Goal: Task Accomplishment & Management: Complete application form

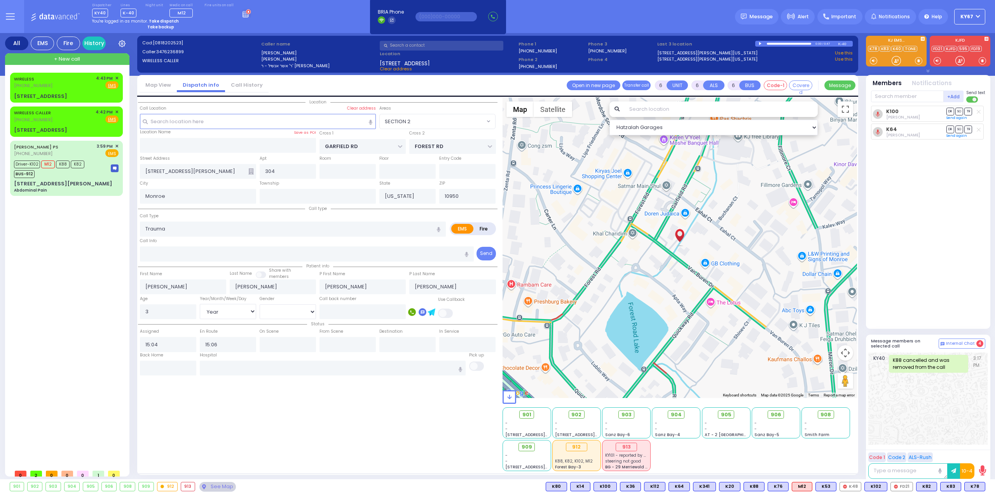
select select "SECTION 2"
select select "Year"
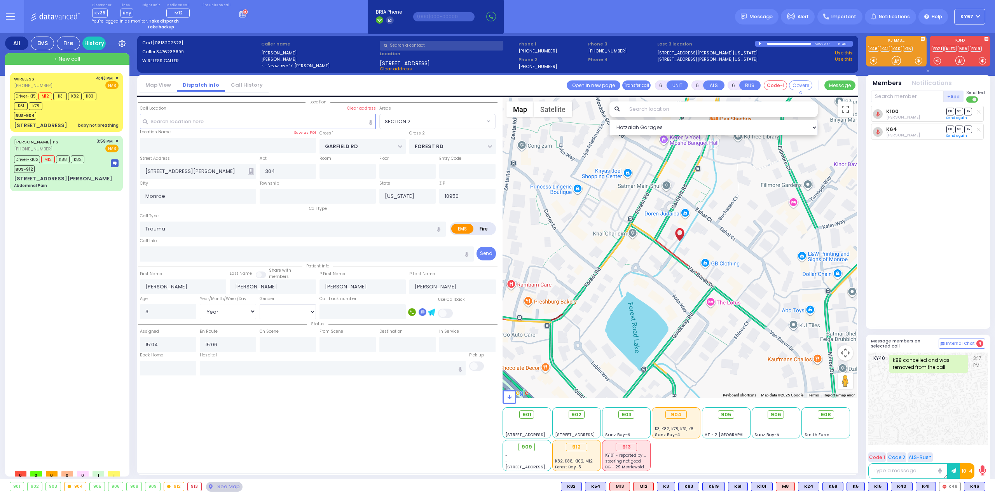
select select "SECTION 2"
select select "Year"
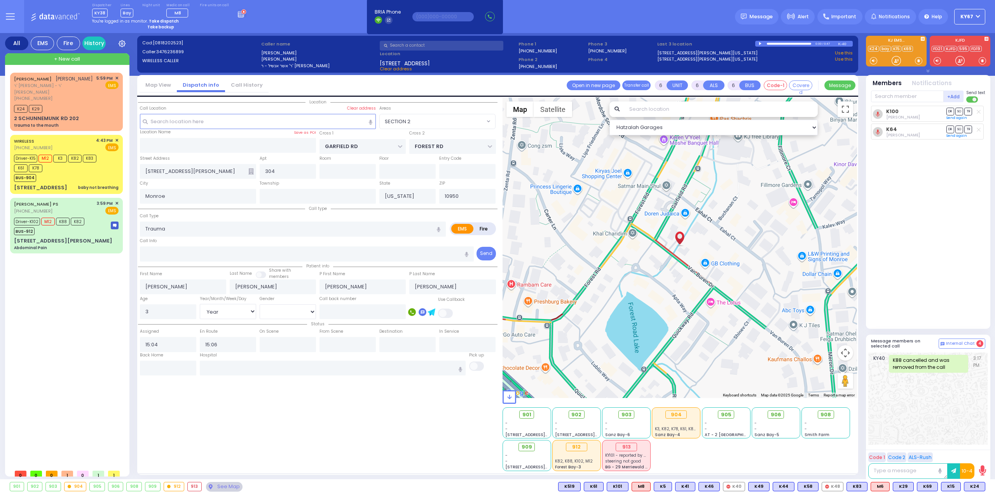
click at [3, 17] on button at bounding box center [10, 16] width 28 height 33
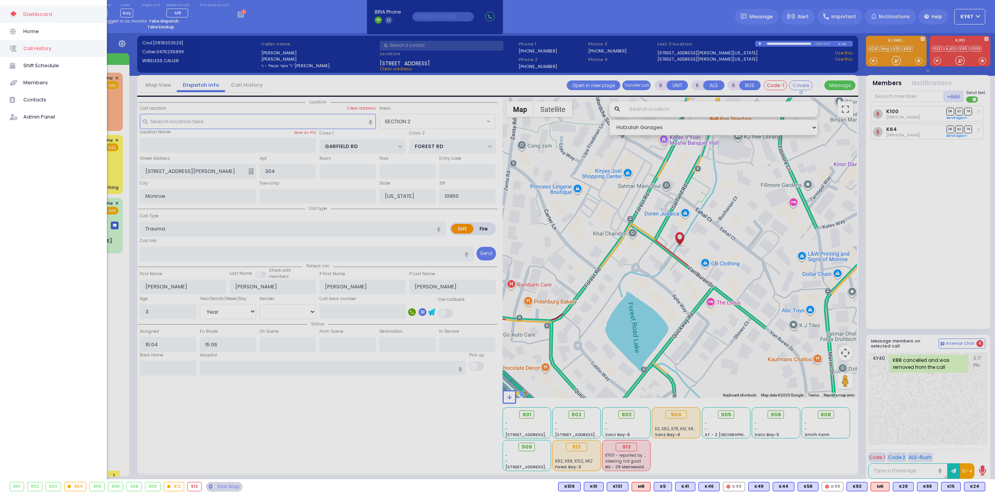
click at [47, 51] on span "Call History" at bounding box center [60, 49] width 74 height 10
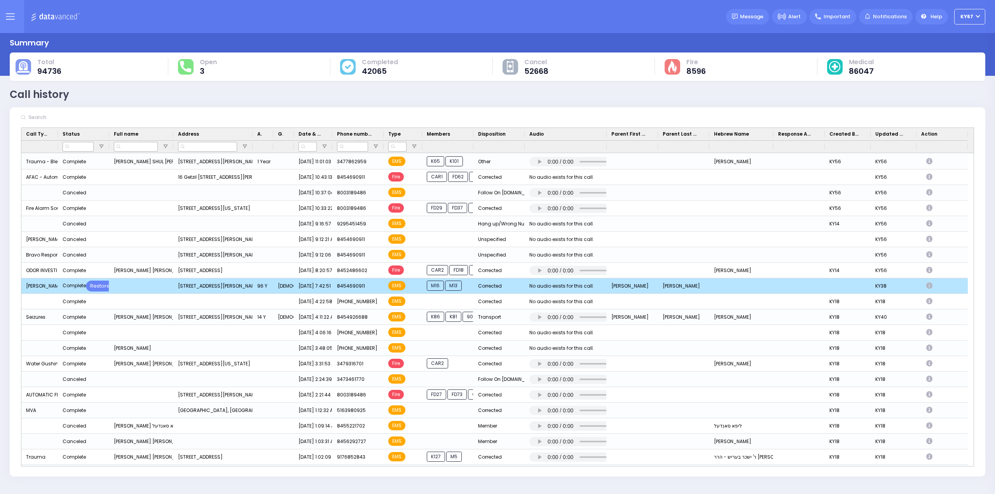
scroll to position [389, 0]
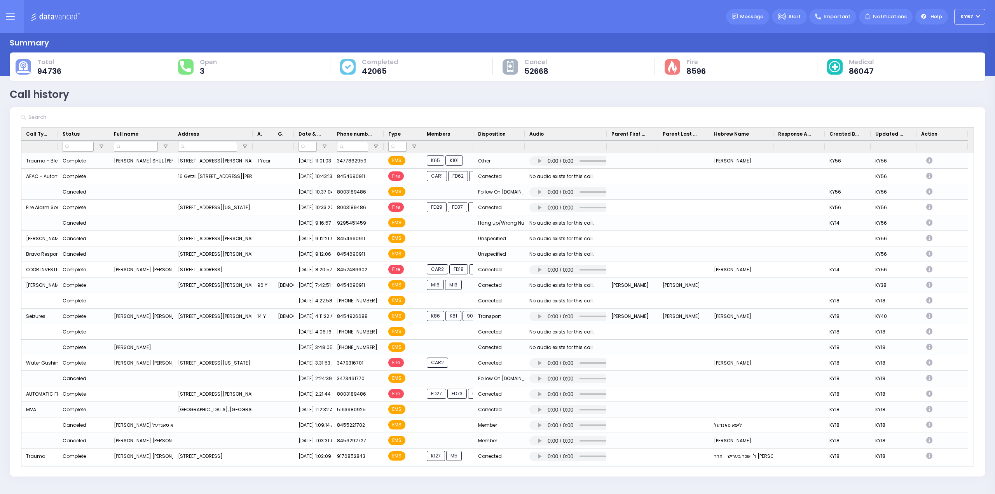
click at [7, 17] on icon at bounding box center [10, 17] width 8 height 0
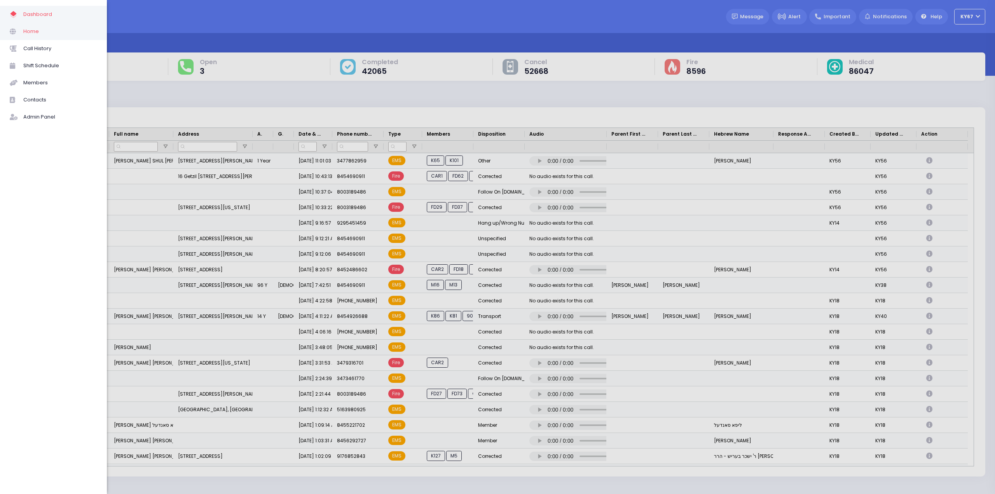
click at [29, 31] on span "Home" at bounding box center [60, 31] width 74 height 10
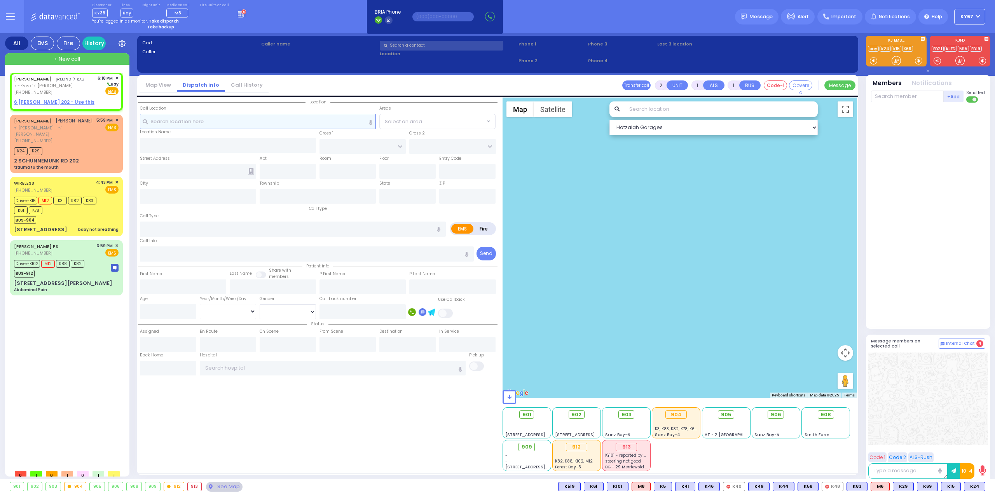
select select
radio input "true"
type input "[PERSON_NAME]"
select select
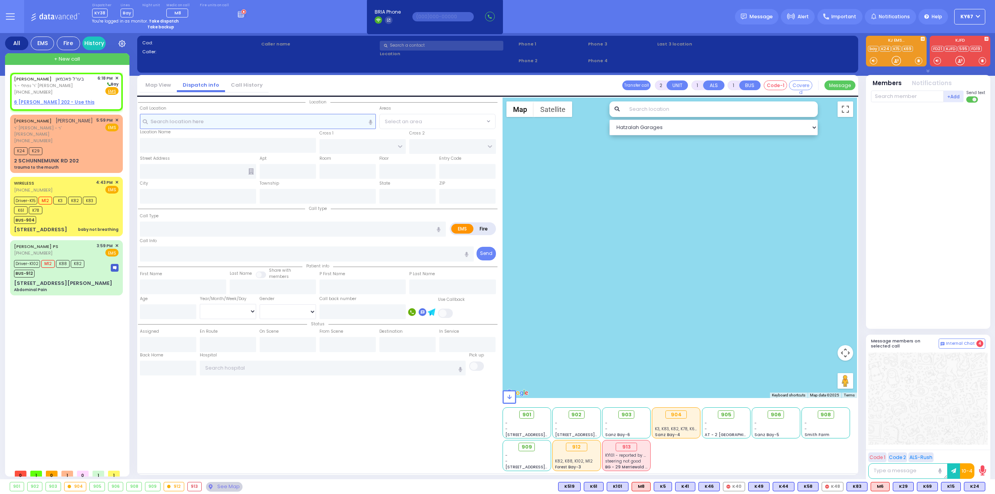
type input "18:18"
select select "Hatzalah Garages"
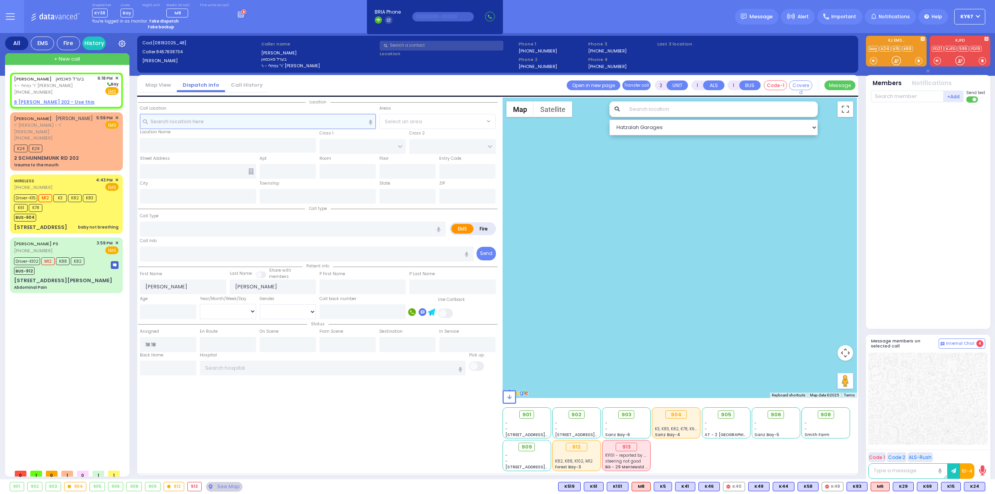
select select
radio input "true"
select select
select select "Hatzalah Garages"
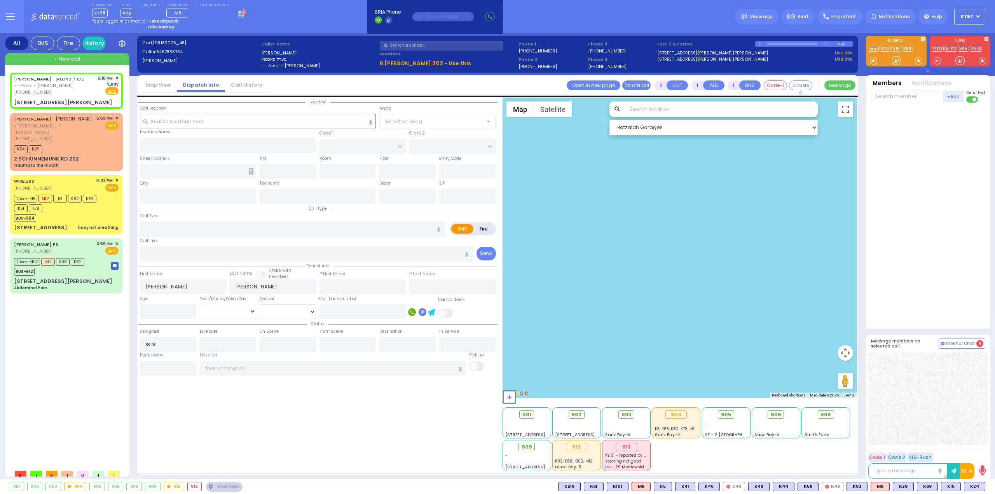
select select
radio input "true"
select select
select select "Hatzalah Garages"
type input "FOREST RD"
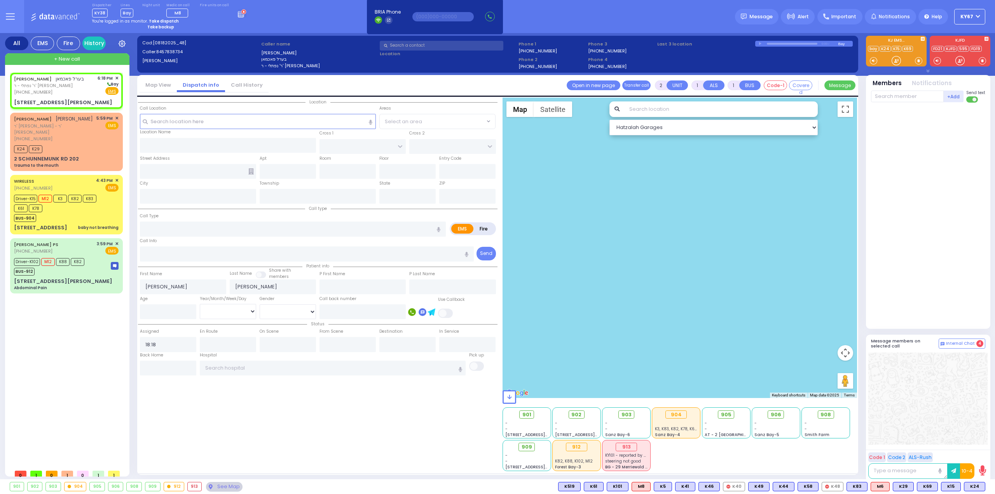
type input "ZENTA RD"
type input "6 [PERSON_NAME]"
type input "202"
type input "Monroe"
type input "[US_STATE]"
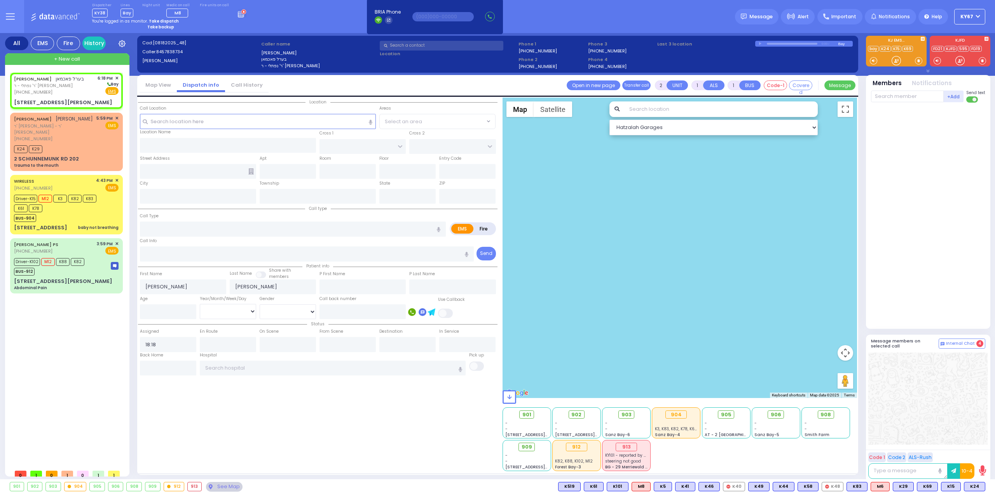
type input "10950"
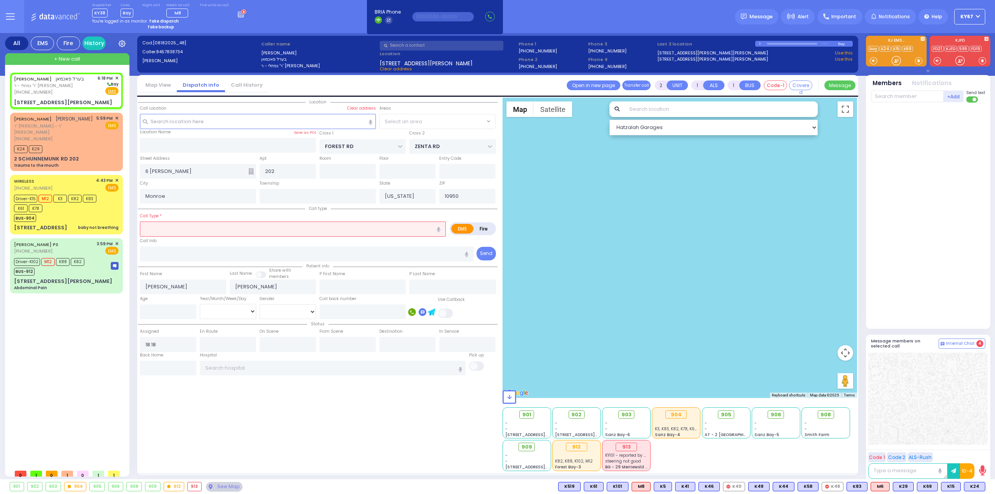
select select "MONROE"
select select
radio input "true"
select select
radio input "true"
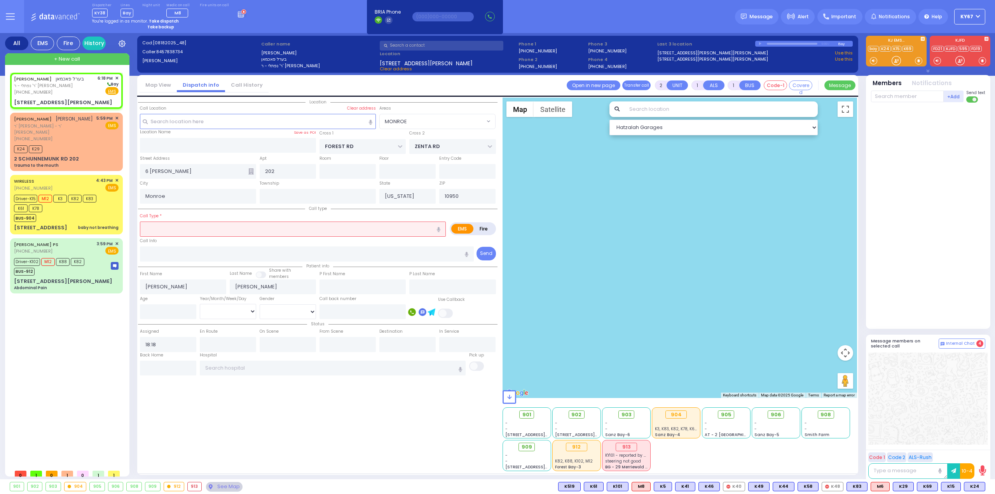
select select
select select "MONROE"
select select "Hatzalah Garages"
select select
radio input "true"
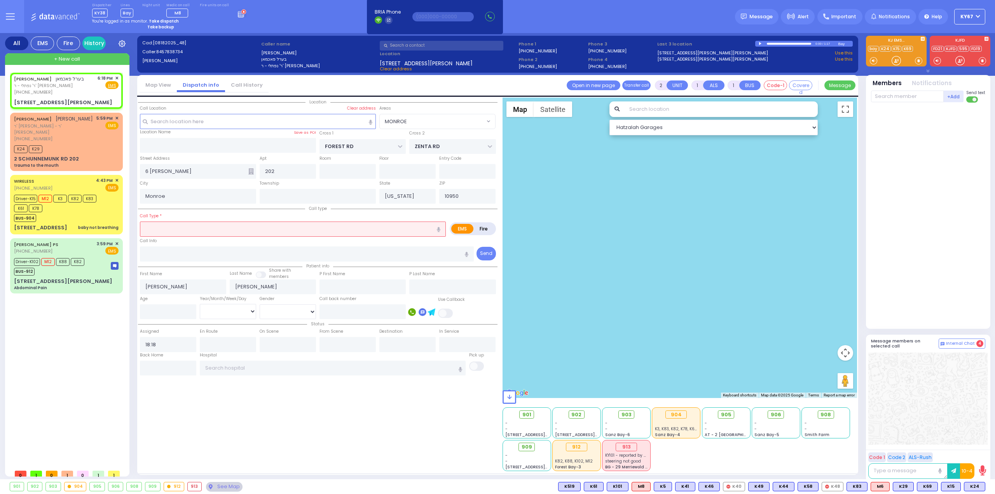
select select
radio input "true"
select select
radio input "true"
select select
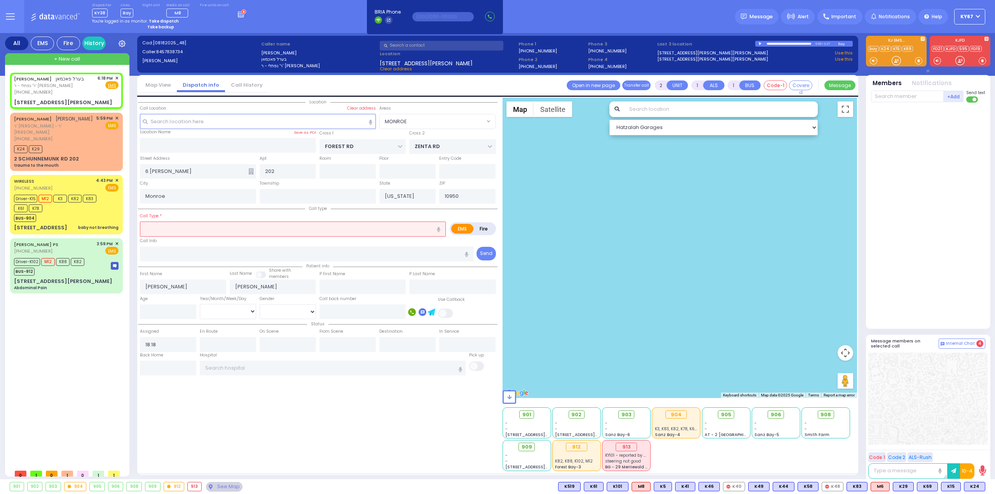
select select "MONROE"
select select "Hatzalah Garages"
select select
radio input "true"
select select
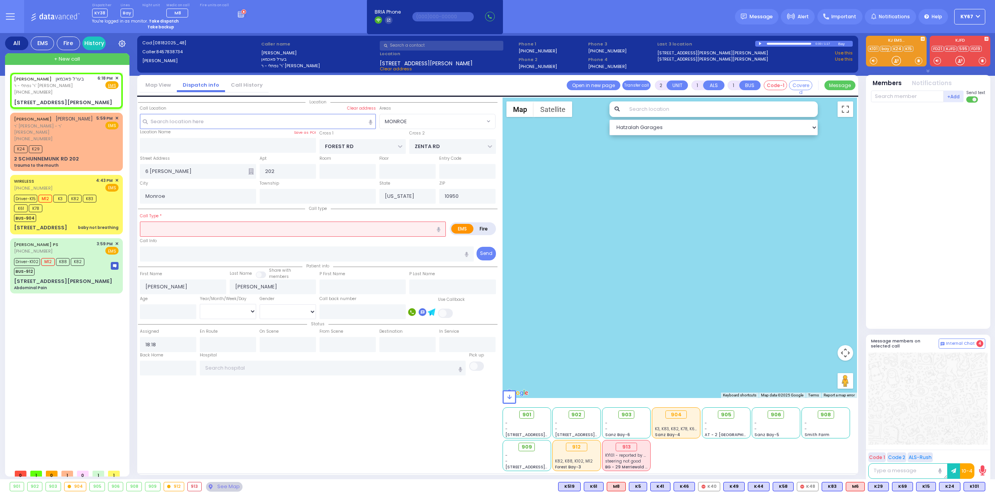
type input "18:23"
select select "MONROE"
select select "Hatzalah Garages"
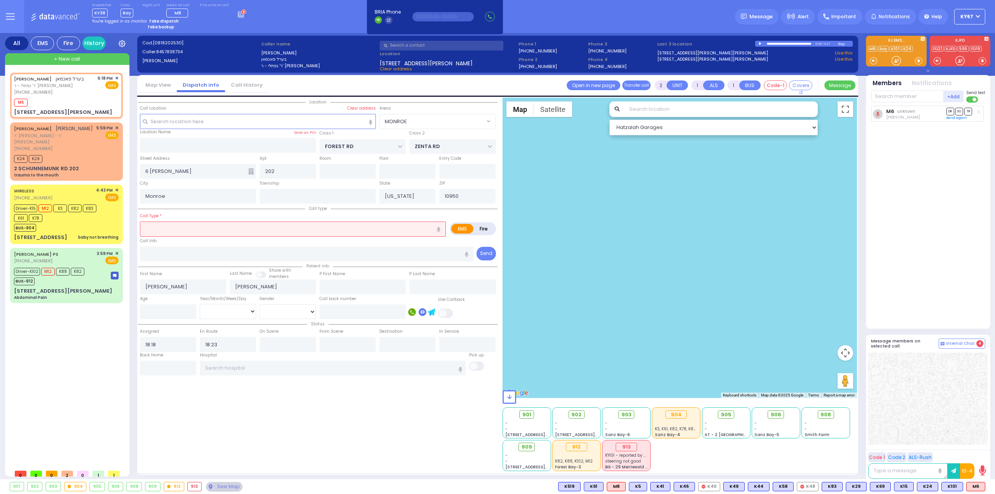
select select
radio input "true"
select select
type input "need to be transported per doctor"
radio input "true"
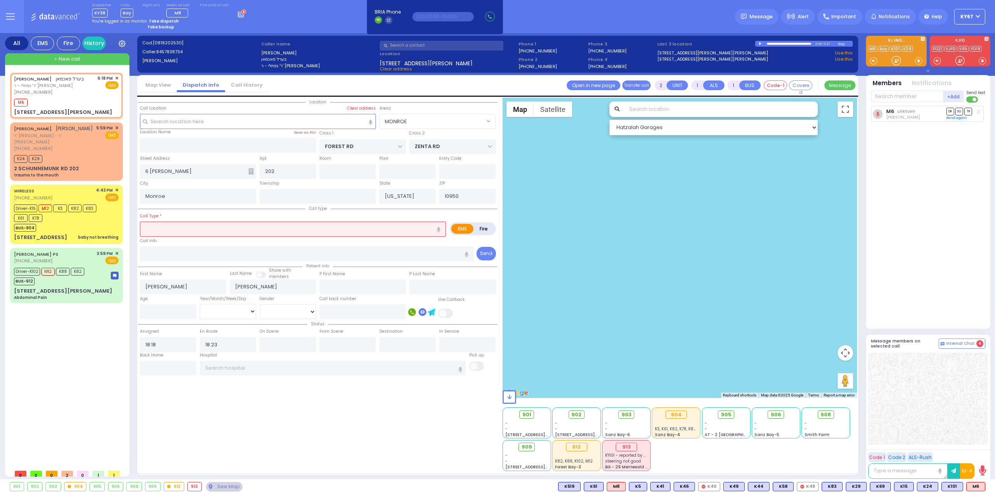
select select
select select "MONROE"
select select "Hatzalah Garages"
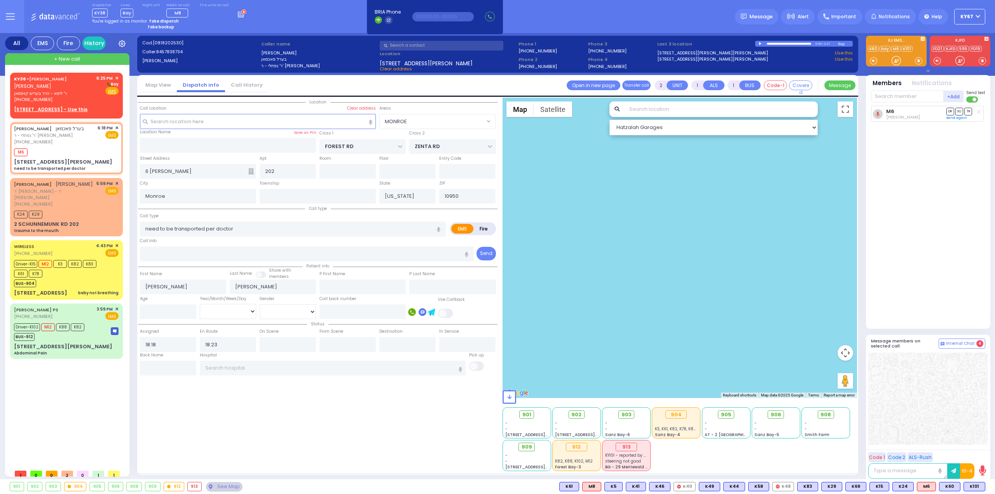
select select
radio input "true"
select select
radio input "true"
select select
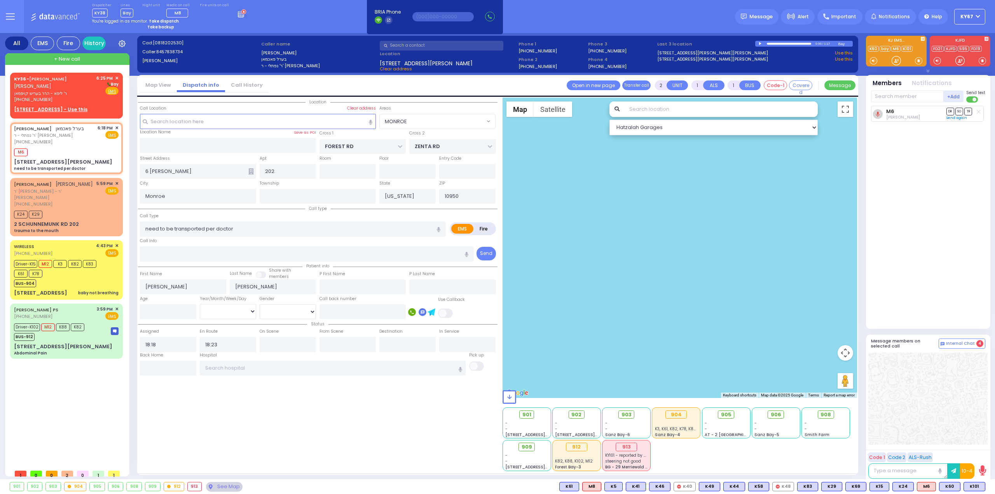
select select "MONROE"
select select "Hatzalah Garages"
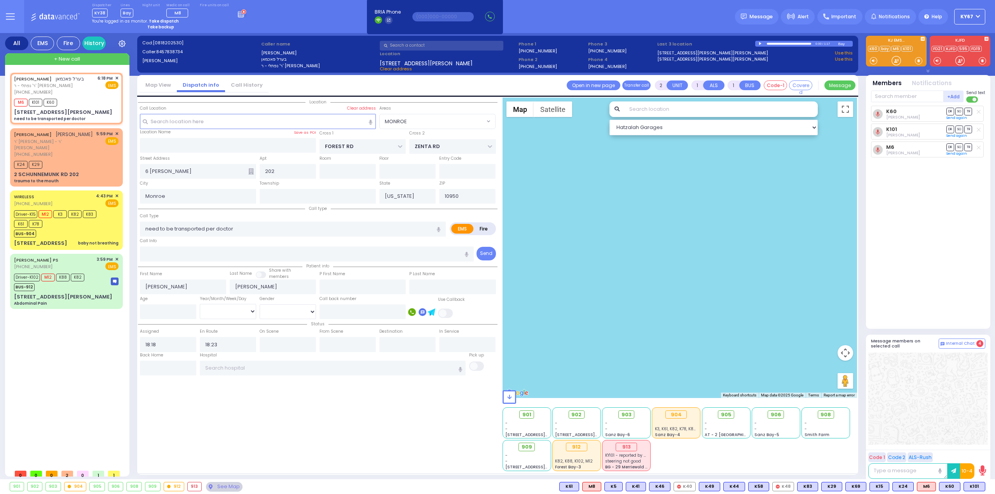
select select
radio input "true"
select select
select select "MONROE"
select select "Hatzalah Garages"
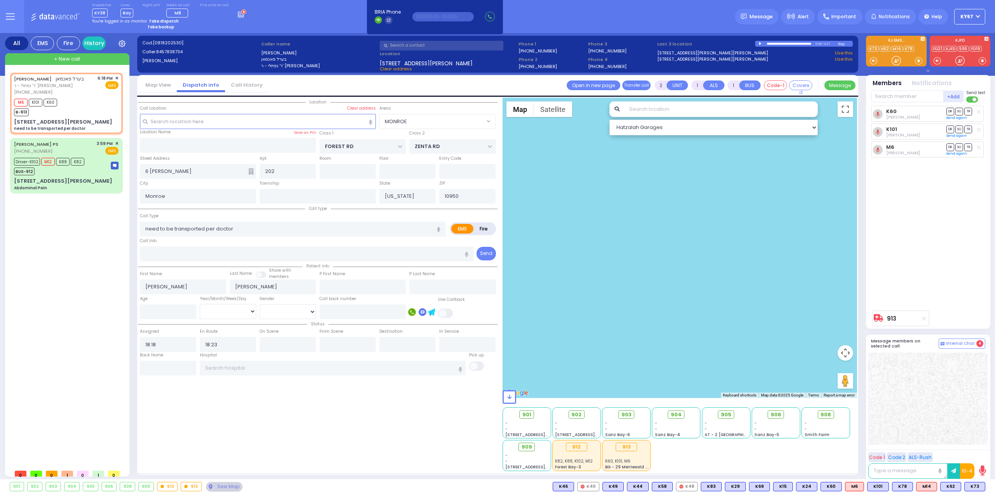
type input "6"
select select
radio input "true"
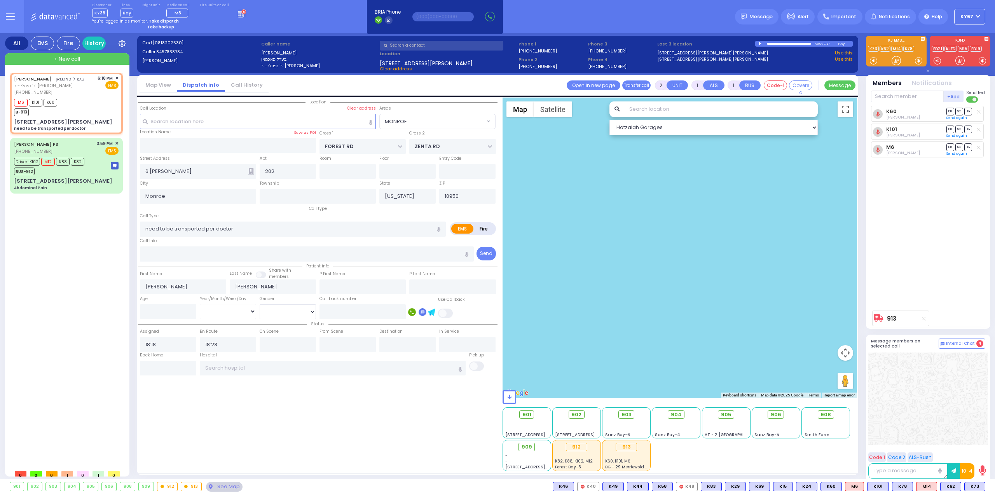
type input "Unknown"
select select "Year"
select select "MONROE"
select select "Hatzalah Garages"
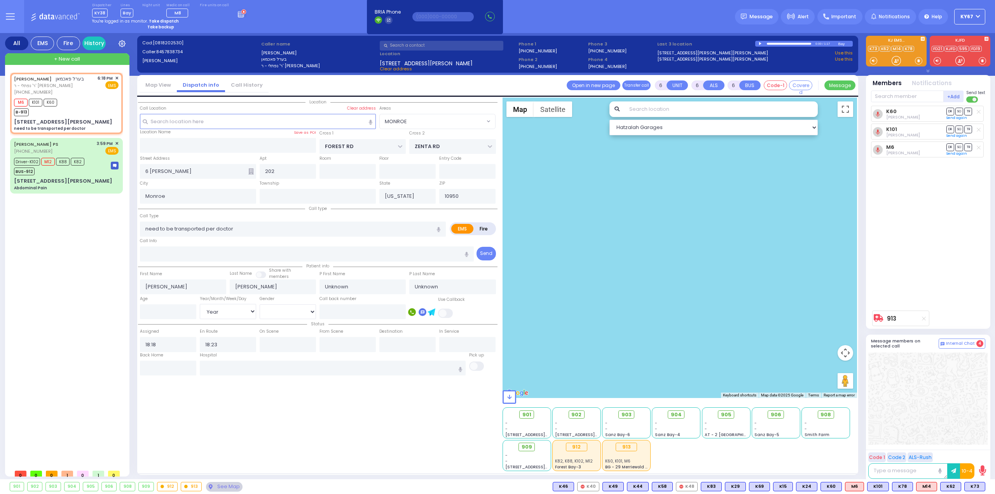
select select
radio input "true"
select select "Year"
type input "18:25"
type input "18:44"
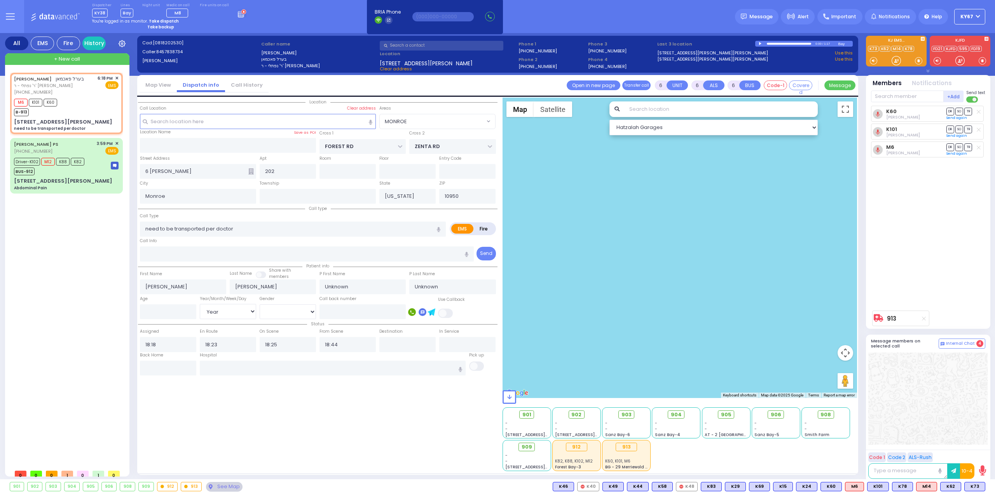
select select
radio input "true"
select select "Year"
select select "MONROE"
select select "Hatzalah Garages"
